Goal: Find specific page/section: Find specific page/section

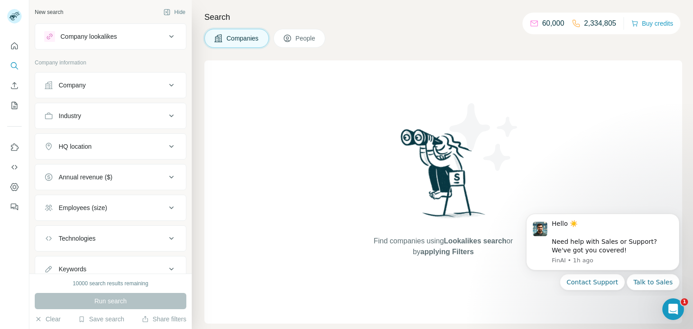
click at [68, 86] on div "Company" at bounding box center [72, 85] width 27 height 9
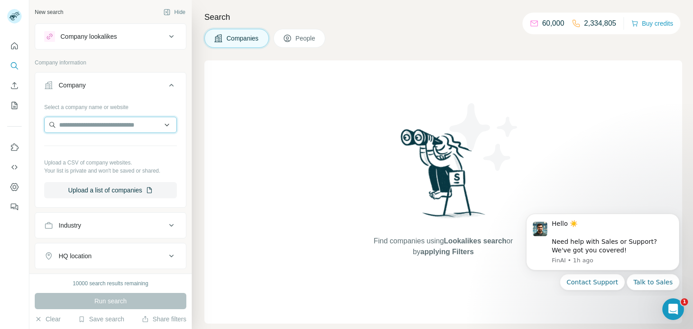
click at [70, 122] on input "text" at bounding box center [110, 125] width 133 height 16
